Goal: Find specific page/section: Find specific page/section

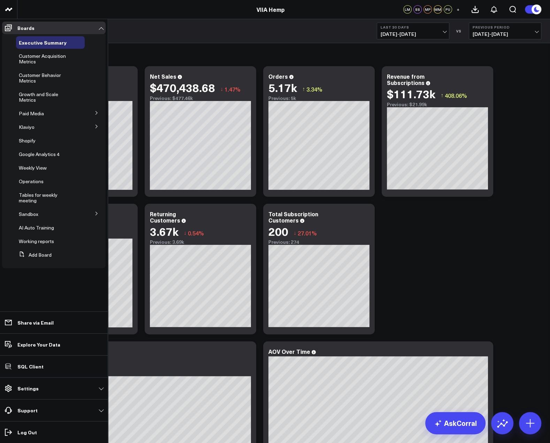
click at [95, 111] on icon at bounding box center [96, 113] width 4 height 4
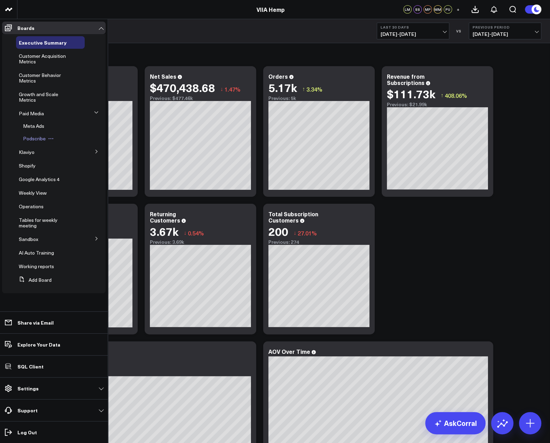
click at [34, 138] on span "Podscribe" at bounding box center [34, 138] width 23 height 7
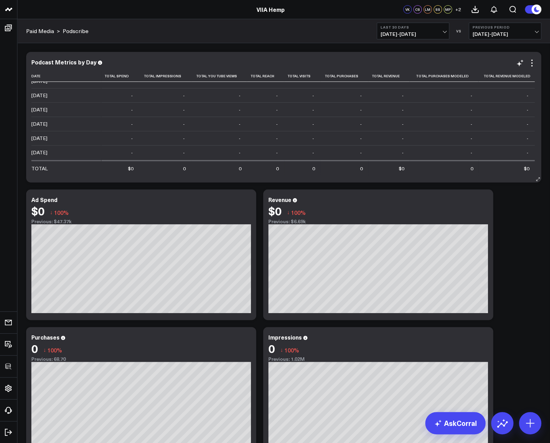
scroll to position [344, 0]
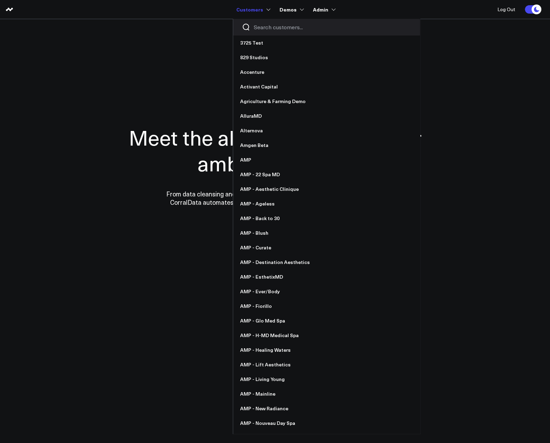
click at [244, 13] on link "Customers" at bounding box center [252, 9] width 33 height 13
click at [265, 29] on input "Search customers input" at bounding box center [332, 27] width 157 height 8
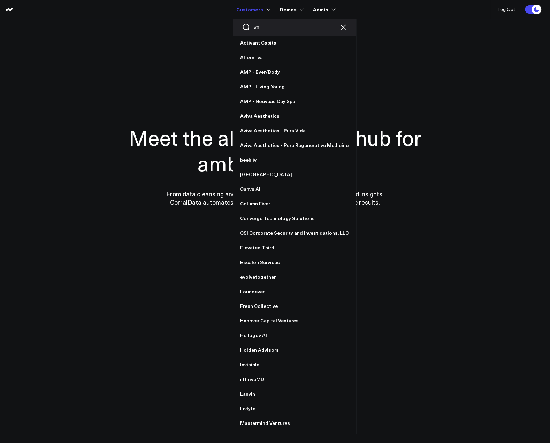
type input "vas"
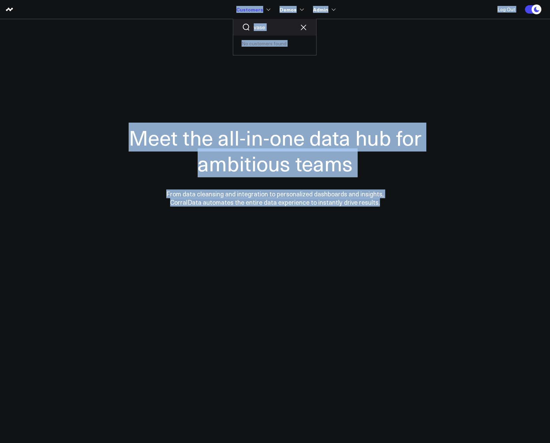
click at [265, 29] on input "vase" at bounding box center [275, 27] width 42 height 8
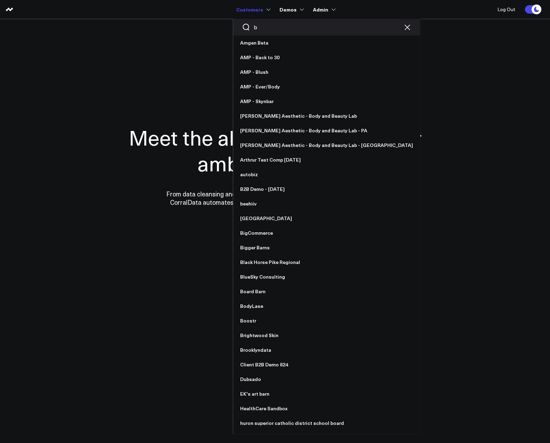
click at [279, 26] on input "b" at bounding box center [327, 27] width 146 height 8
type input "ba"
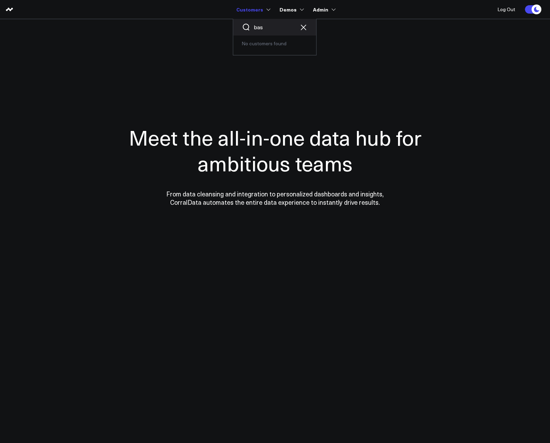
click at [278, 26] on input "bas" at bounding box center [275, 27] width 42 height 8
type input "base"
